Goal: Check status: Check status

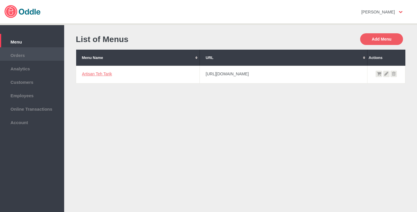
click at [34, 52] on span "Orders" at bounding box center [32, 54] width 58 height 6
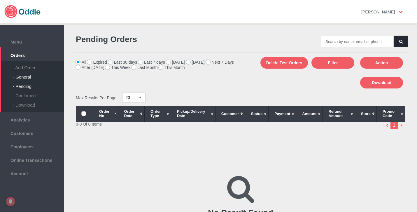
click at [41, 75] on div "- General" at bounding box center [38, 74] width 51 height 9
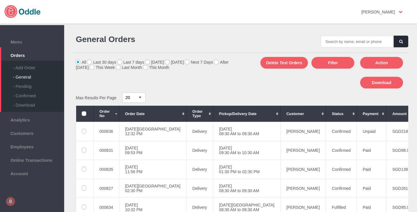
scroll to position [25, 0]
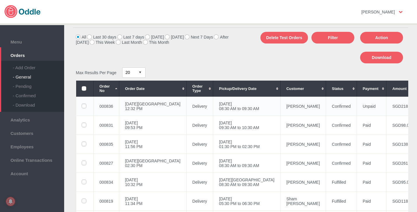
click at [326, 106] on td "Confirmed" at bounding box center [341, 105] width 31 height 19
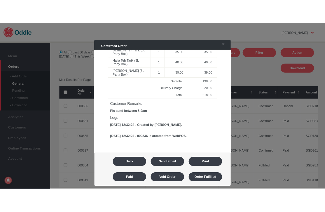
scroll to position [242, 0]
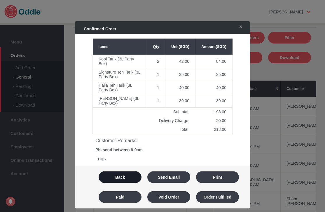
click at [127, 178] on button "Back" at bounding box center [120, 177] width 43 height 12
